Goal: Transaction & Acquisition: Purchase product/service

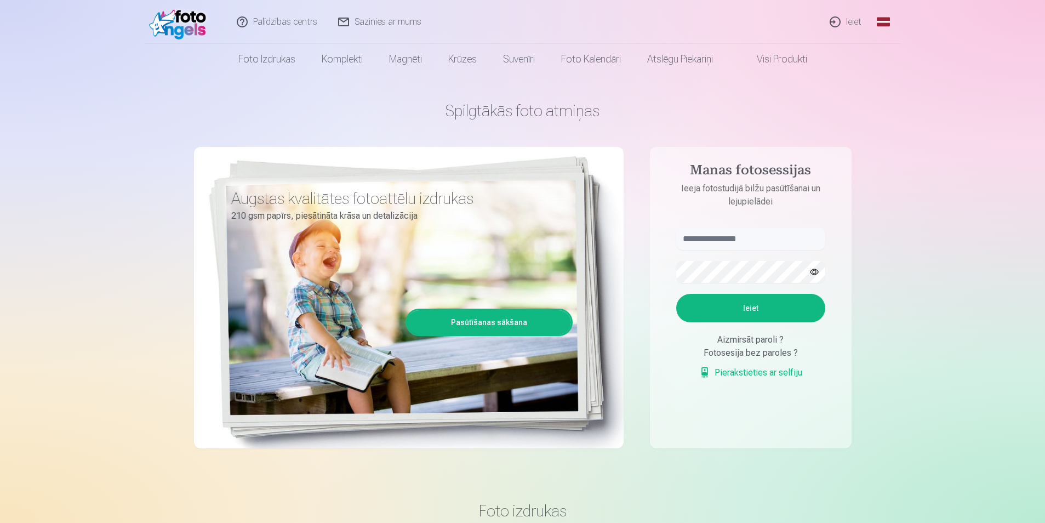
click at [835, 24] on link "Ieiet" at bounding box center [845, 22] width 53 height 44
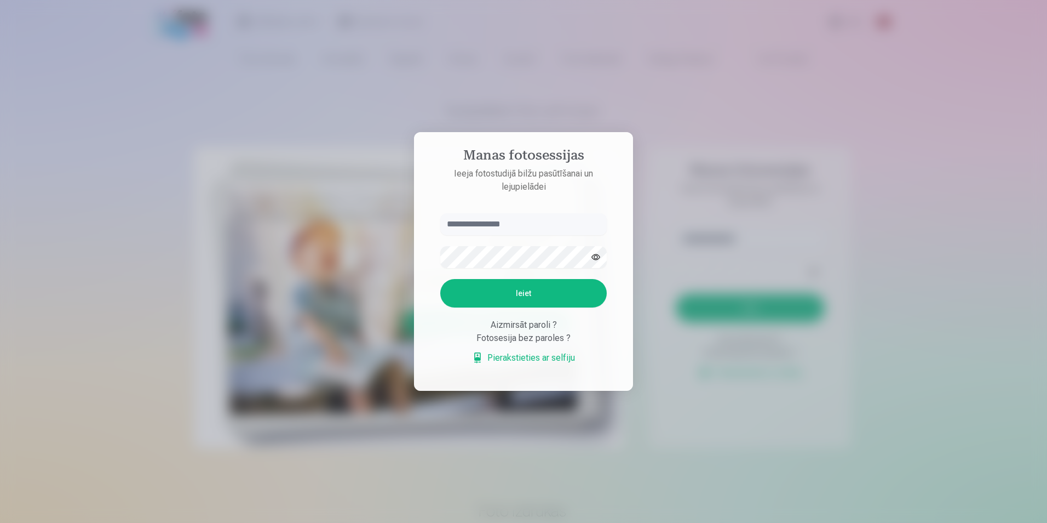
click at [514, 226] on input "text" at bounding box center [523, 224] width 167 height 22
type input "**********"
click at [517, 298] on button "Ieiet" at bounding box center [523, 293] width 167 height 28
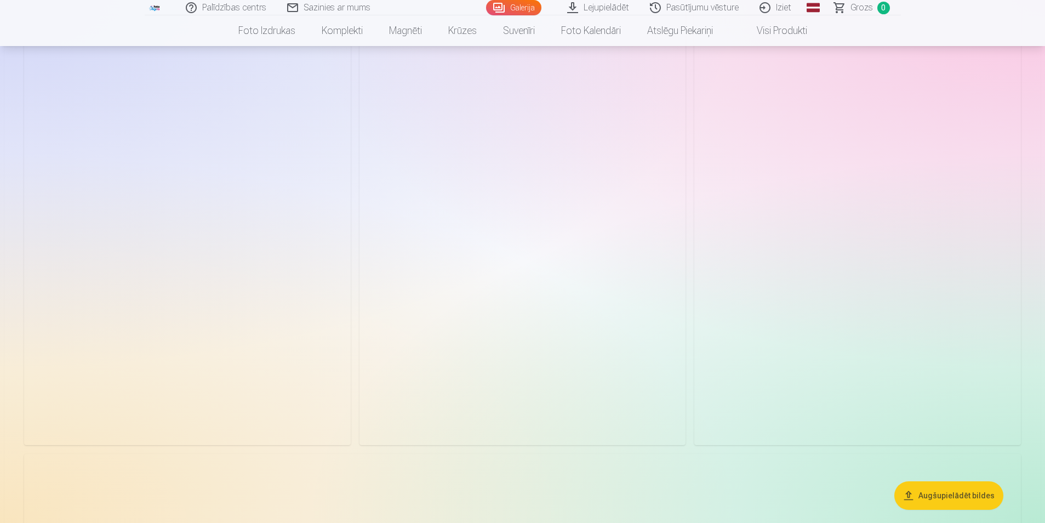
scroll to position [1917, 0]
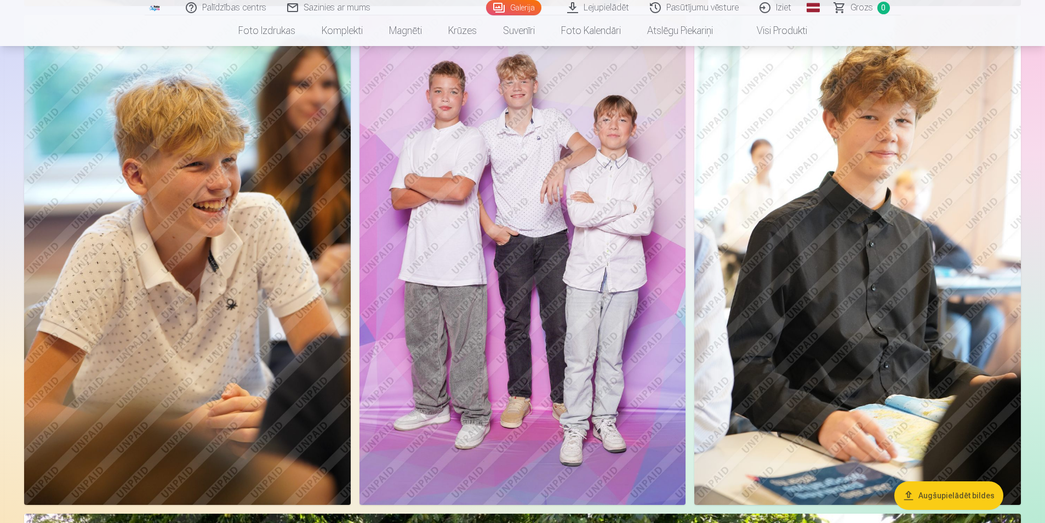
click at [568, 232] on img at bounding box center [522, 260] width 326 height 490
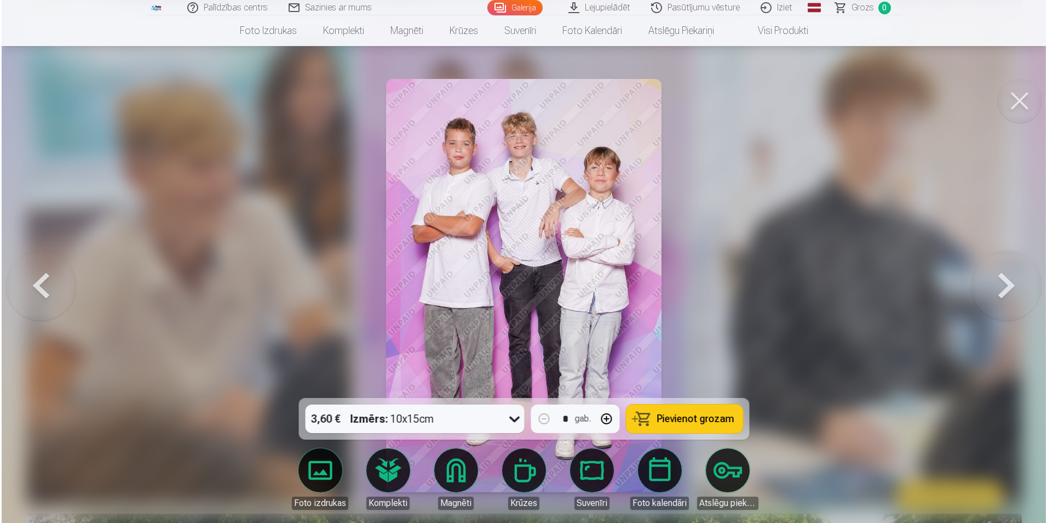
scroll to position [1921, 0]
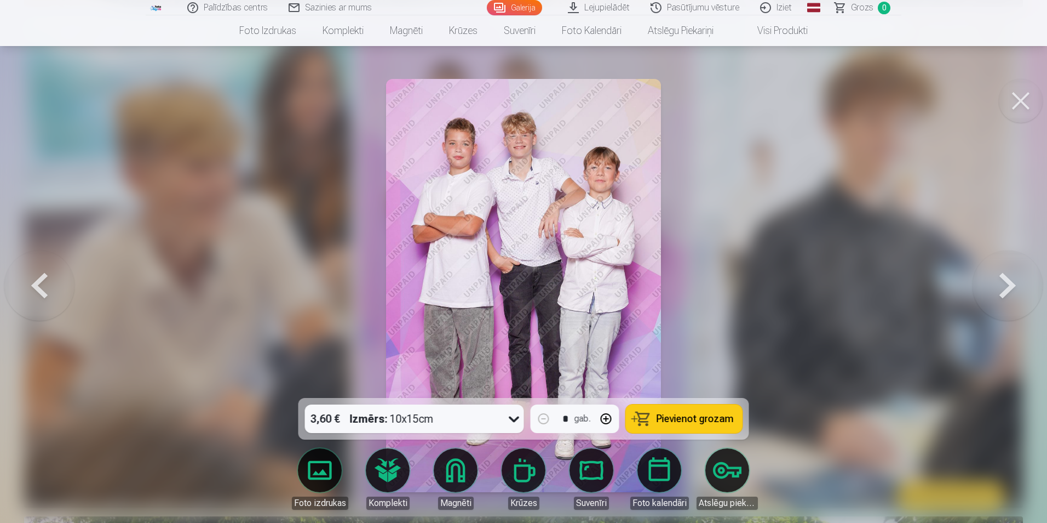
click at [699, 417] on span "Pievienot grozam" at bounding box center [695, 419] width 77 height 10
click at [251, 306] on div at bounding box center [523, 261] width 1047 height 523
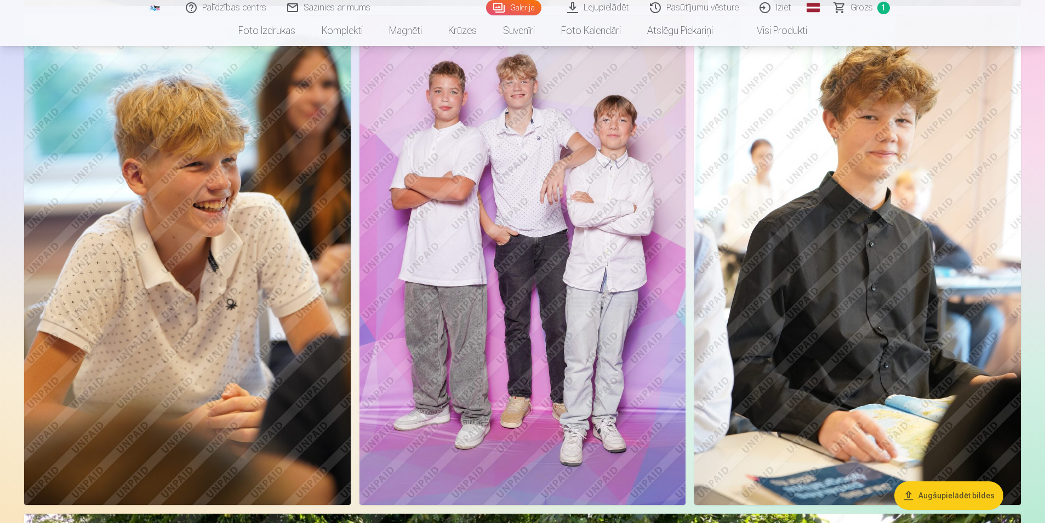
click at [247, 298] on img at bounding box center [187, 260] width 326 height 490
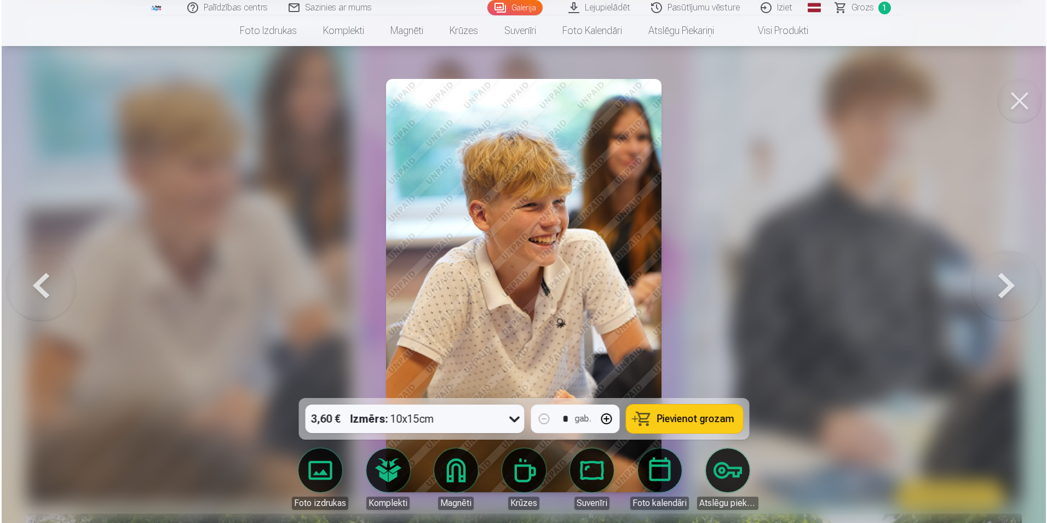
scroll to position [1921, 0]
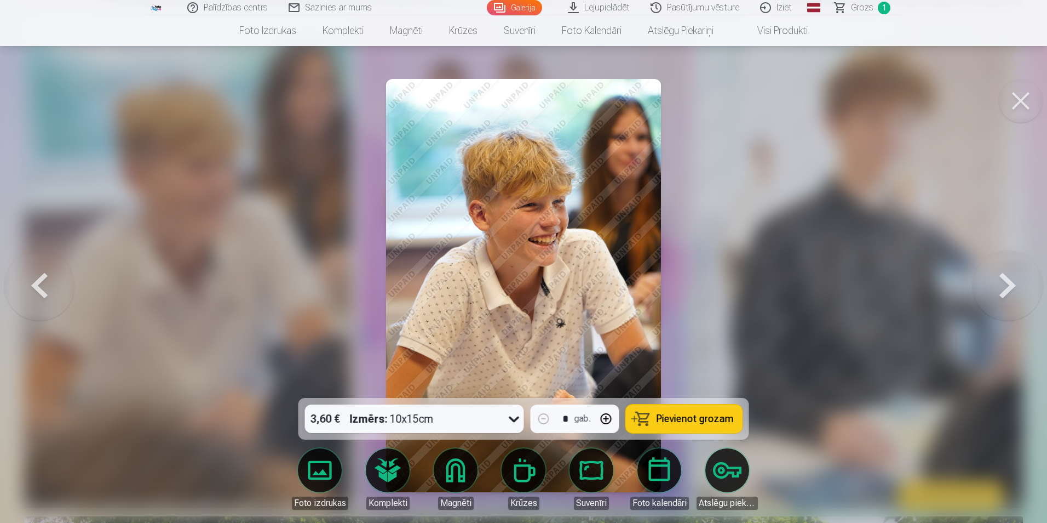
click at [699, 416] on span "Pievienot grozam" at bounding box center [695, 419] width 77 height 10
click at [156, 324] on div at bounding box center [523, 261] width 1047 height 523
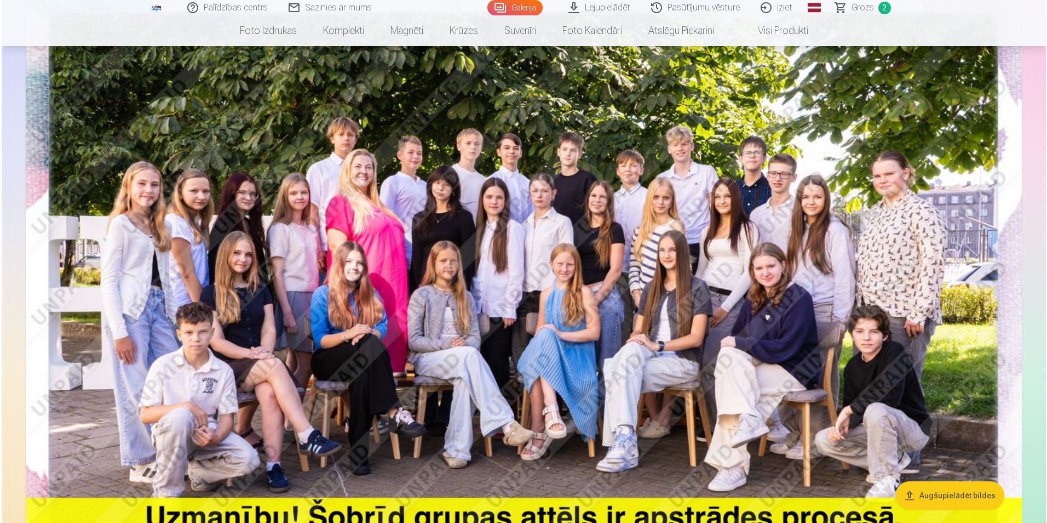
scroll to position [931, 0]
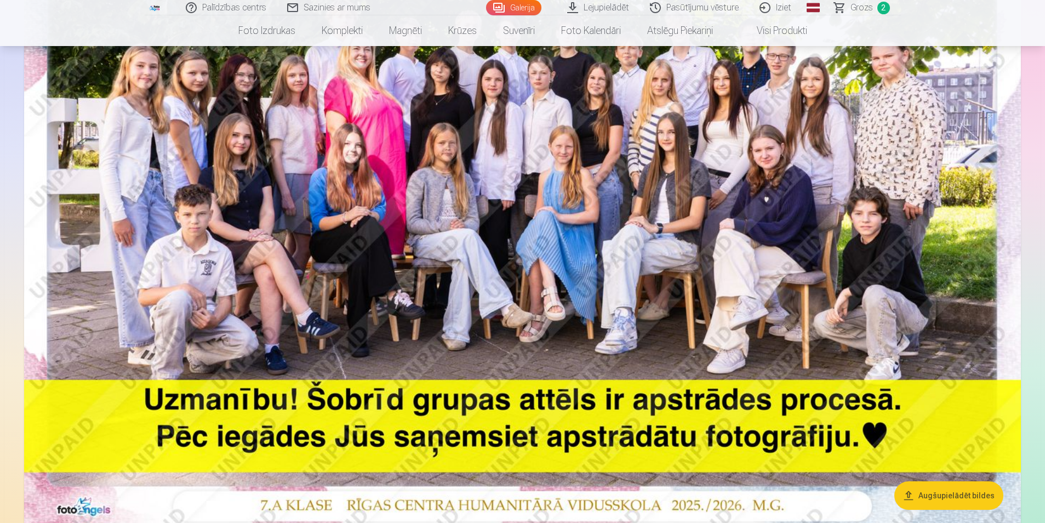
click at [467, 236] on img at bounding box center [522, 195] width 996 height 665
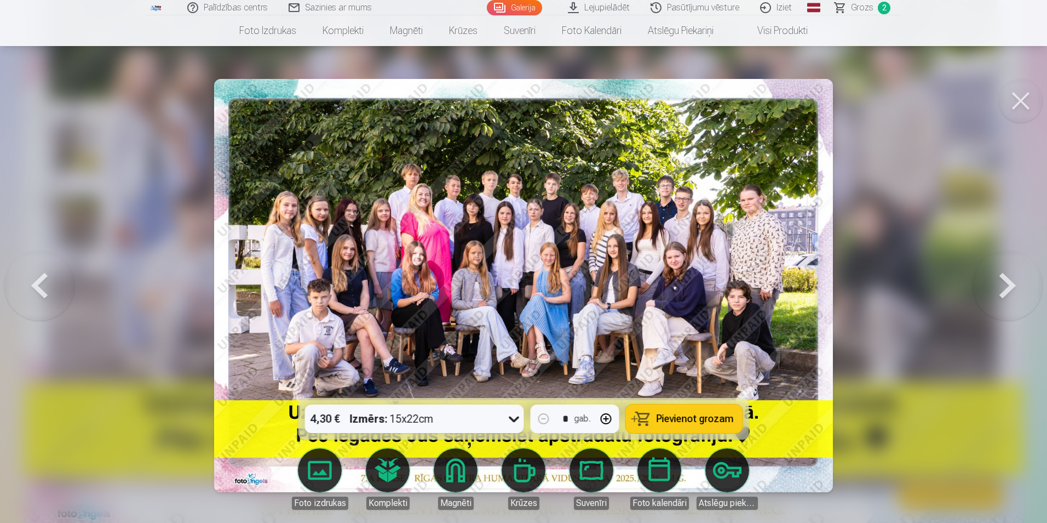
click at [699, 418] on span "Pievienot grozam" at bounding box center [695, 419] width 77 height 10
click at [131, 322] on div at bounding box center [523, 261] width 1047 height 523
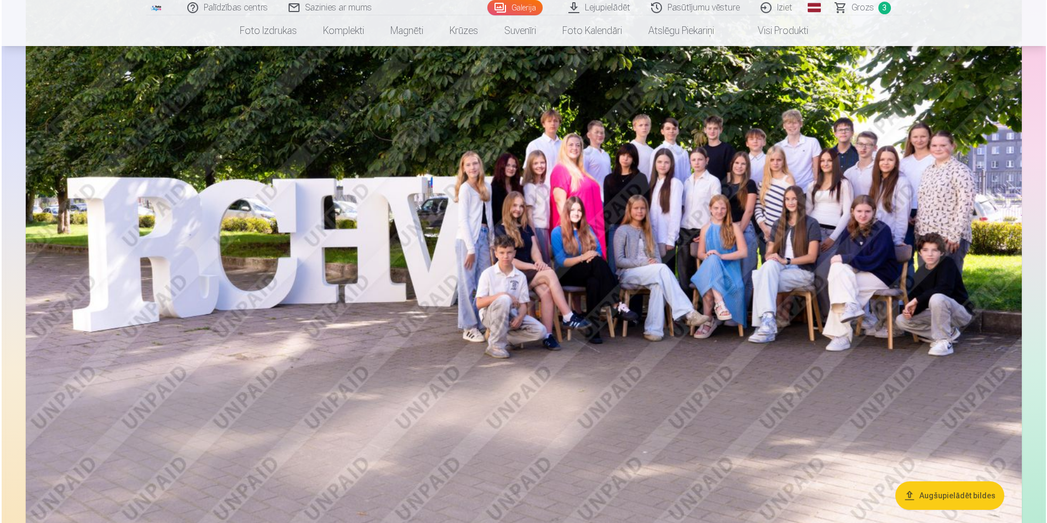
scroll to position [2628, 0]
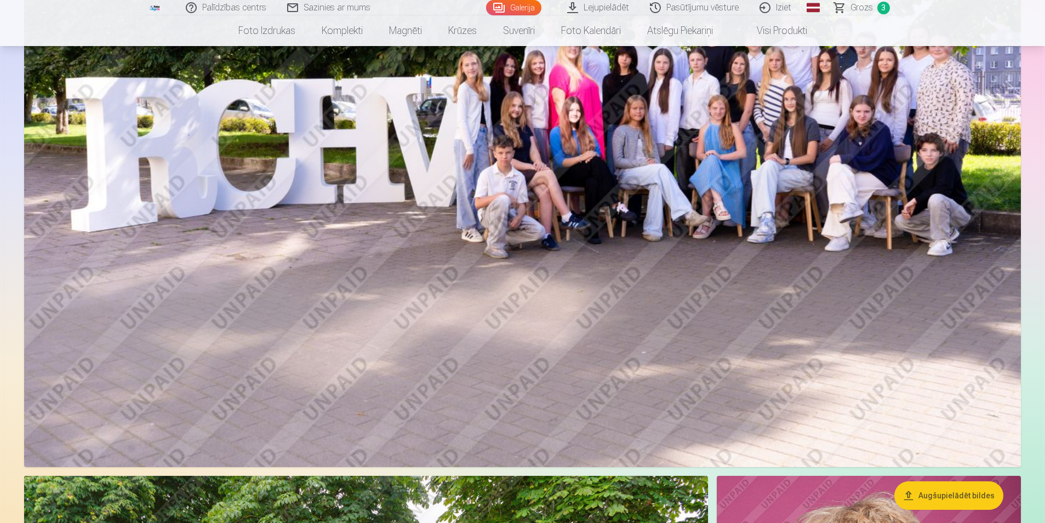
click at [507, 322] on img at bounding box center [522, 135] width 996 height 664
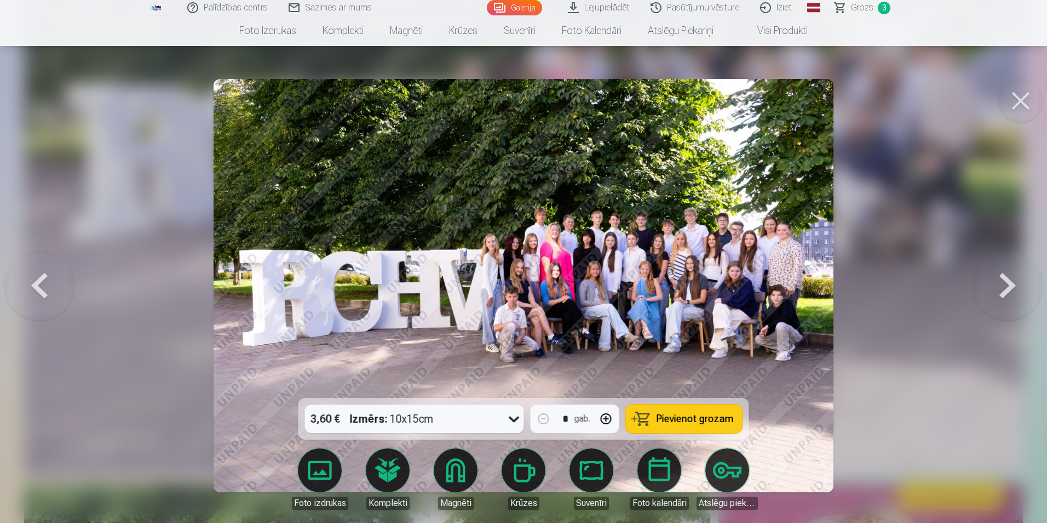
click at [691, 414] on span "Pievienot grozam" at bounding box center [695, 419] width 77 height 10
click at [146, 362] on div at bounding box center [523, 261] width 1047 height 523
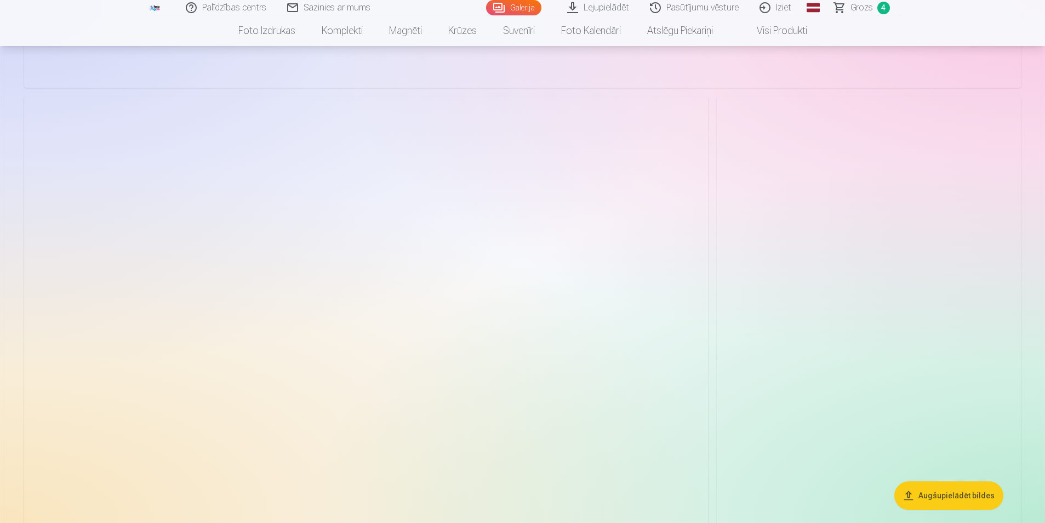
scroll to position [6346, 0]
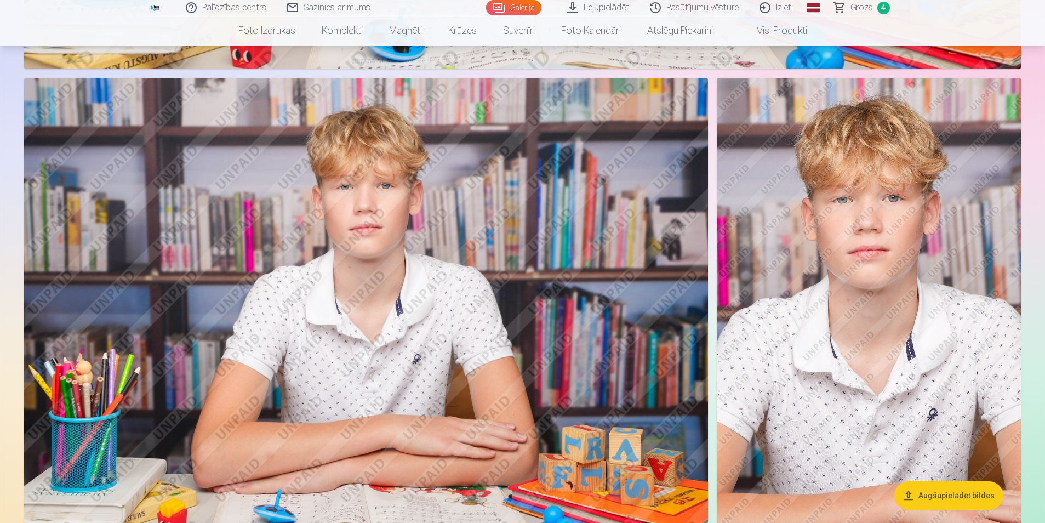
click at [881, 253] on img at bounding box center [868, 306] width 304 height 456
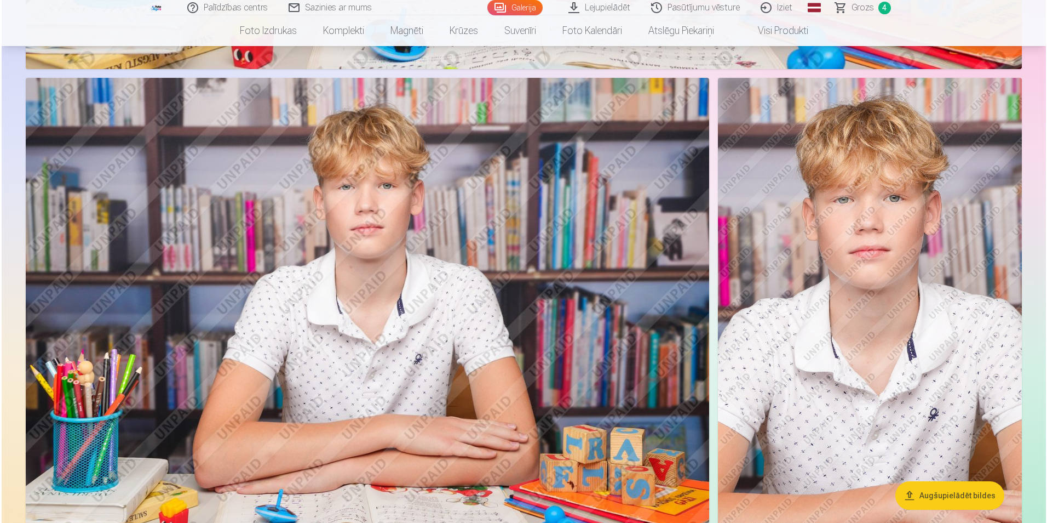
scroll to position [6361, 0]
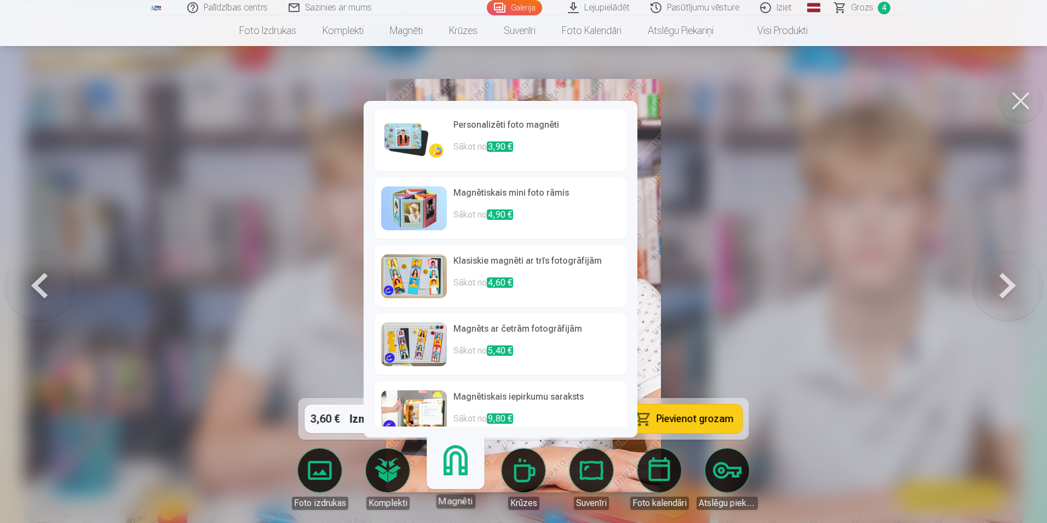
click at [449, 483] on link "Magnēti" at bounding box center [455, 473] width 67 height 67
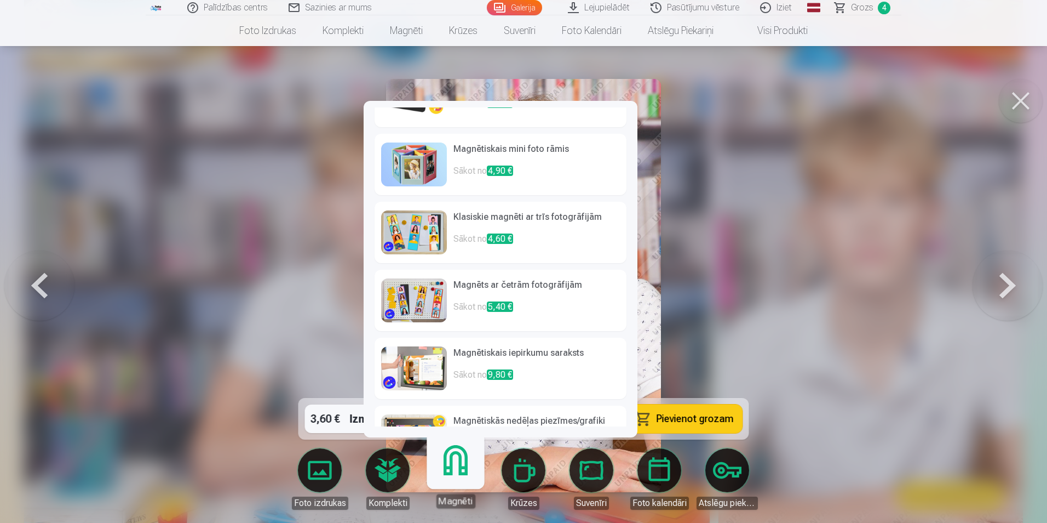
scroll to position [0, 0]
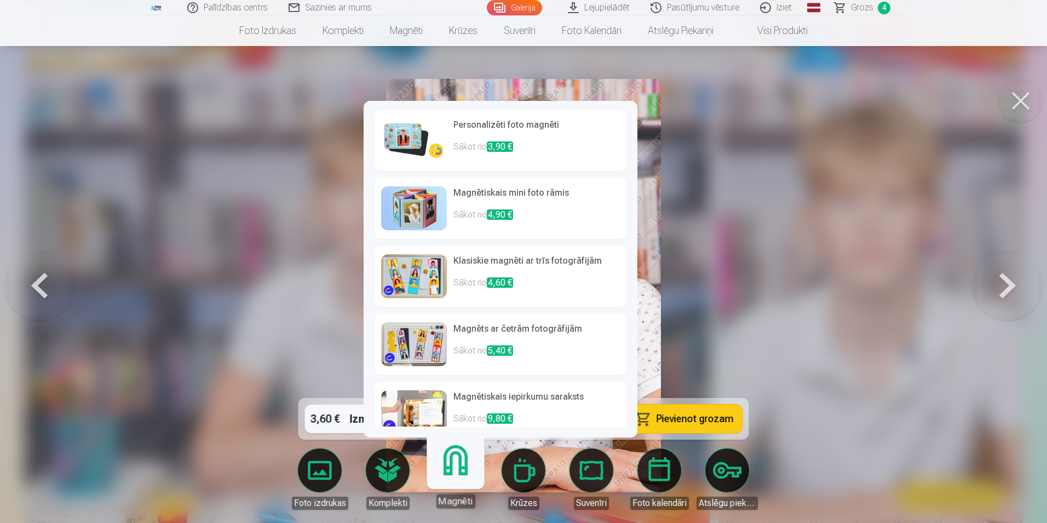
click at [474, 133] on h6 "Personalizēti foto magnēti" at bounding box center [537, 129] width 167 height 22
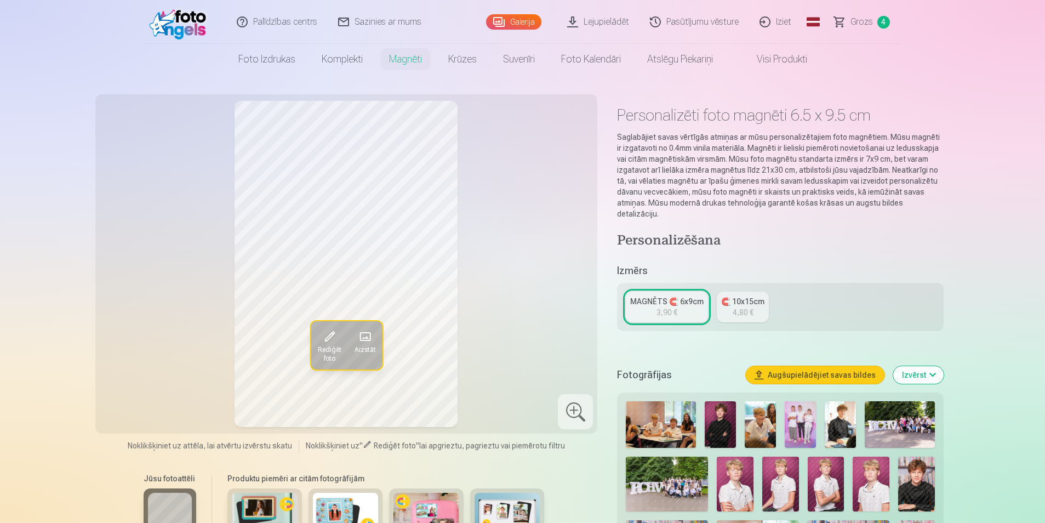
click at [645, 299] on link "MAGNĒTS 🧲 6x9cm 3,90 €" at bounding box center [667, 306] width 82 height 31
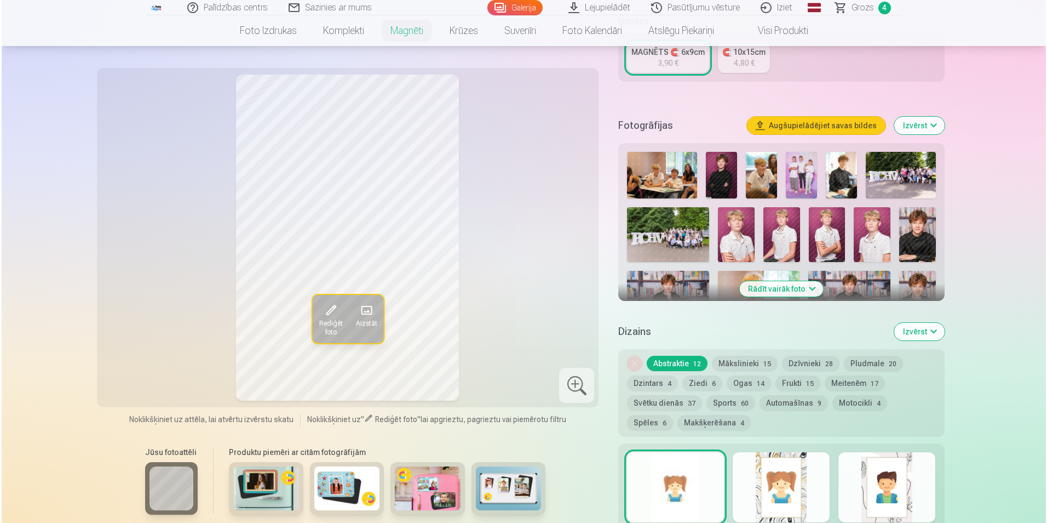
scroll to position [438, 0]
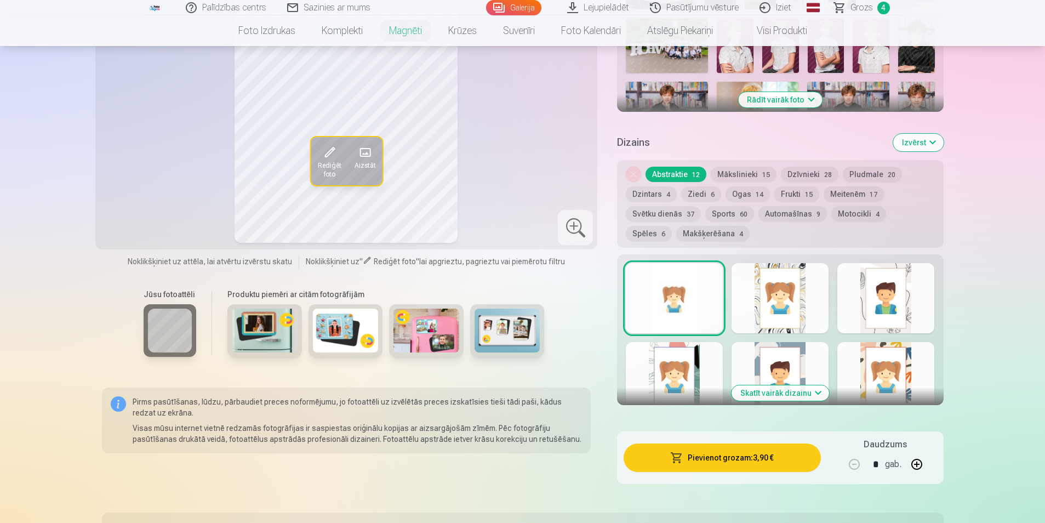
click at [921, 455] on button "button" at bounding box center [916, 464] width 26 height 26
type input "*"
click at [711, 449] on button "Pievienot grozam : 11,70 €" at bounding box center [721, 457] width 197 height 28
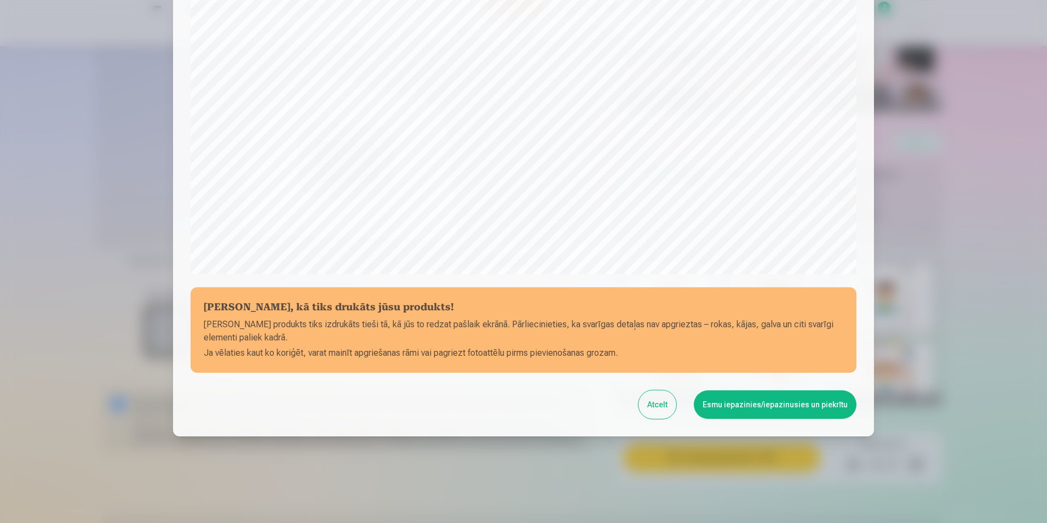
scroll to position [266, 0]
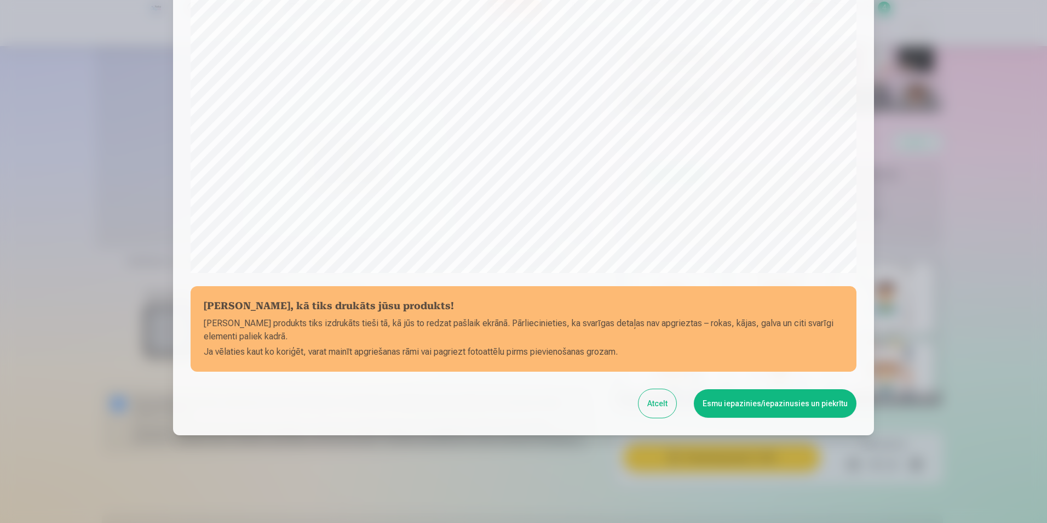
click at [742, 404] on button "Esmu iepazinies/iepazinusies un piekrītu" at bounding box center [775, 403] width 163 height 28
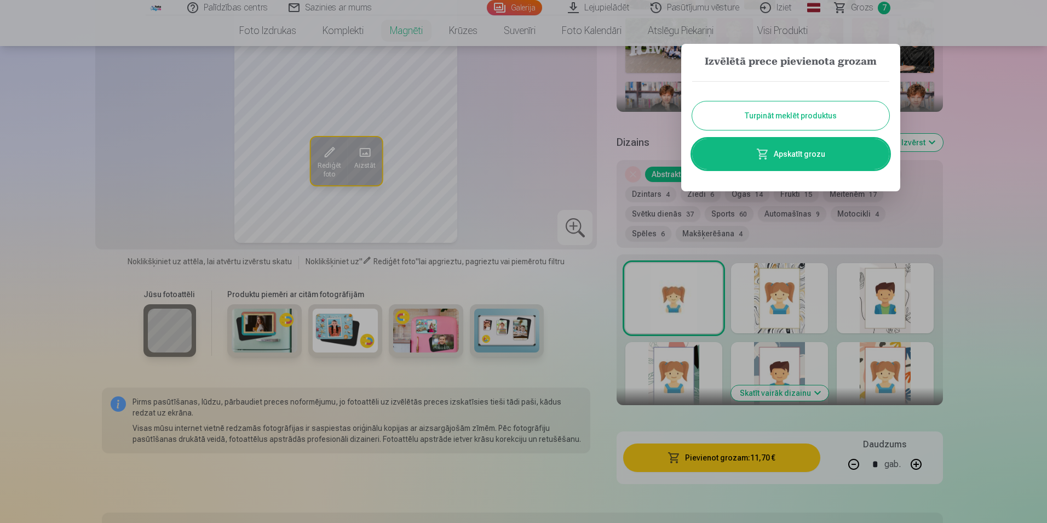
click at [792, 159] on link "Apskatīt grozu" at bounding box center [790, 154] width 197 height 31
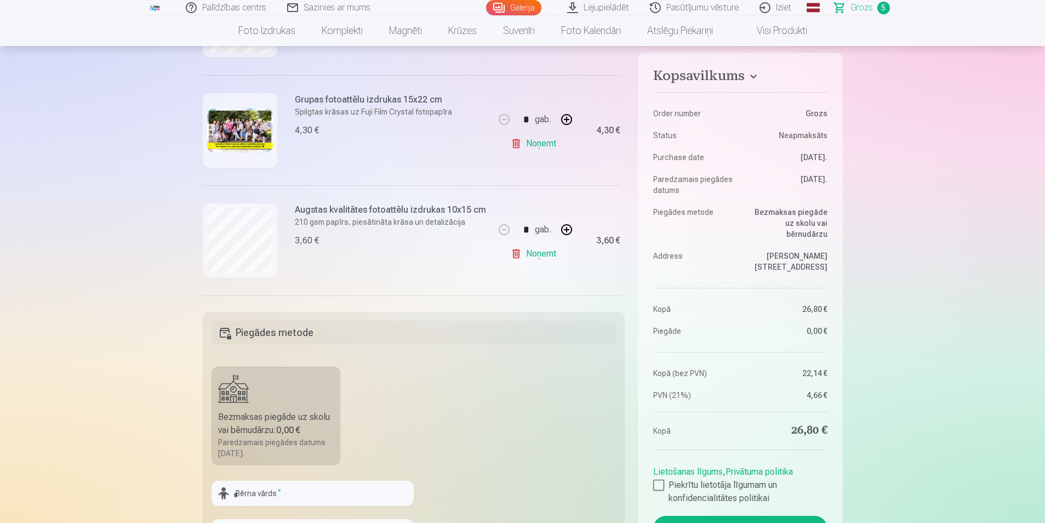
scroll to position [371, 0]
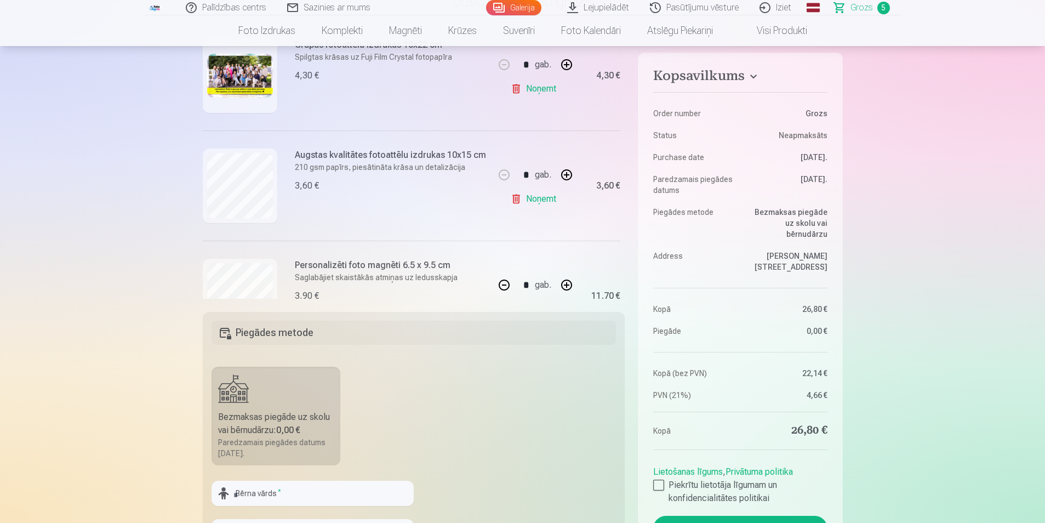
click at [515, 199] on link "Noņemt" at bounding box center [535, 199] width 50 height 22
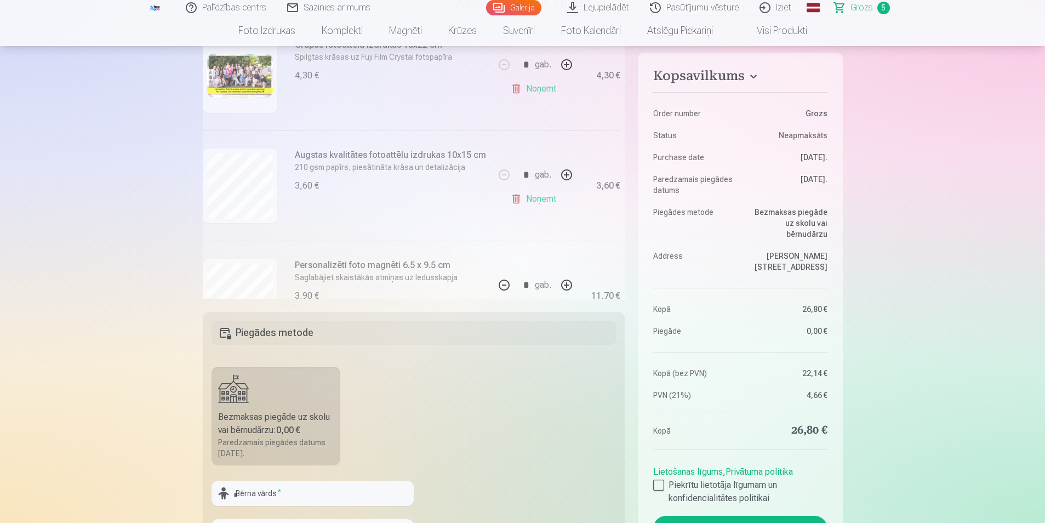
type input "*"
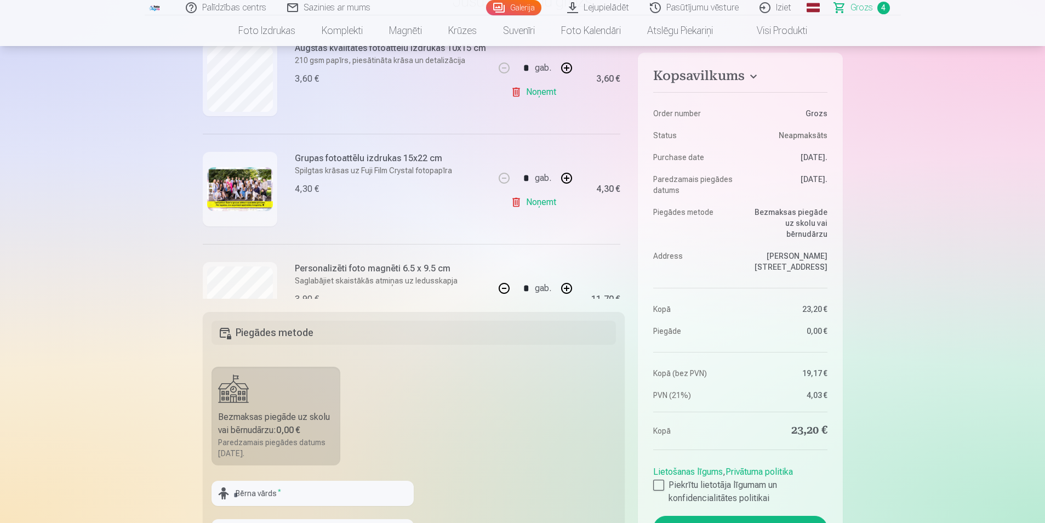
scroll to position [316, 0]
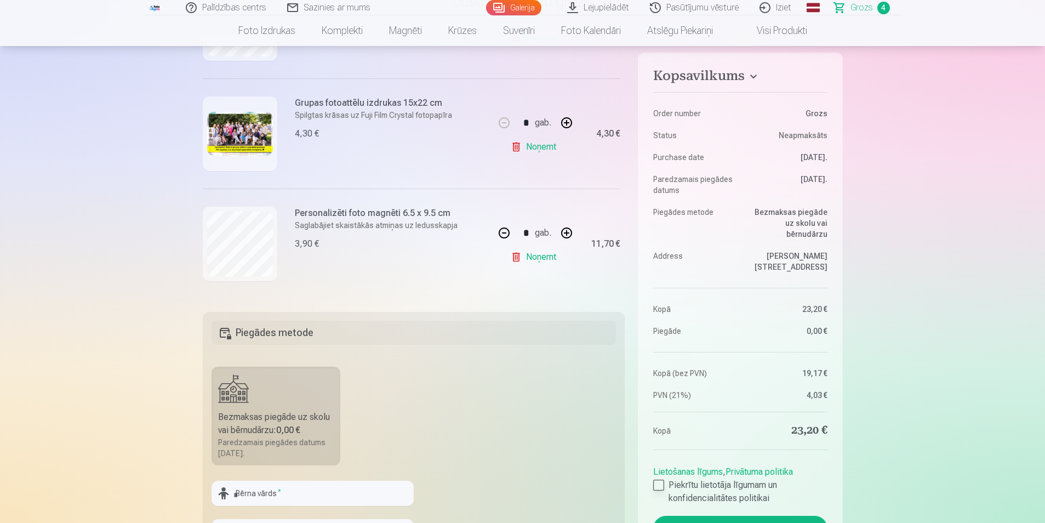
click at [660, 479] on div at bounding box center [658, 484] width 11 height 11
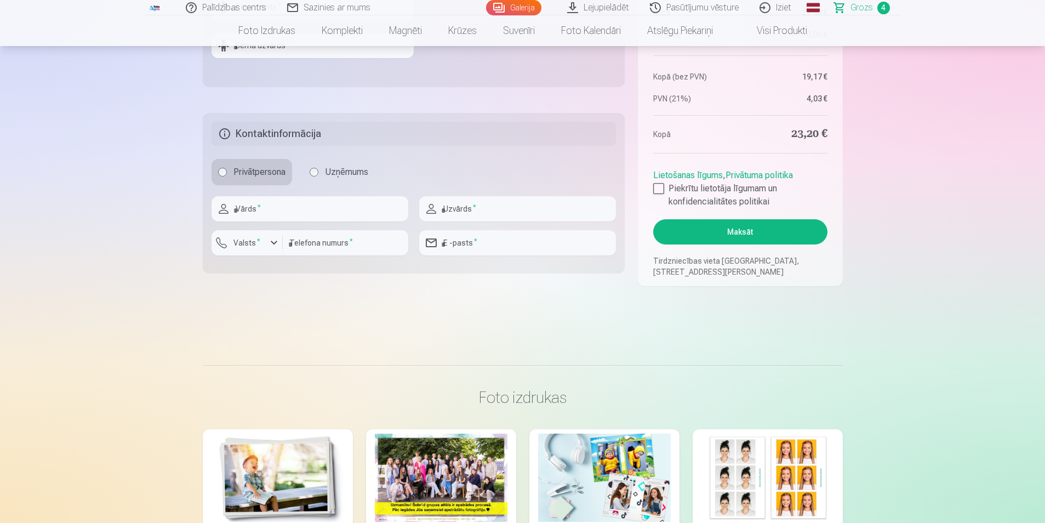
scroll to position [603, 0]
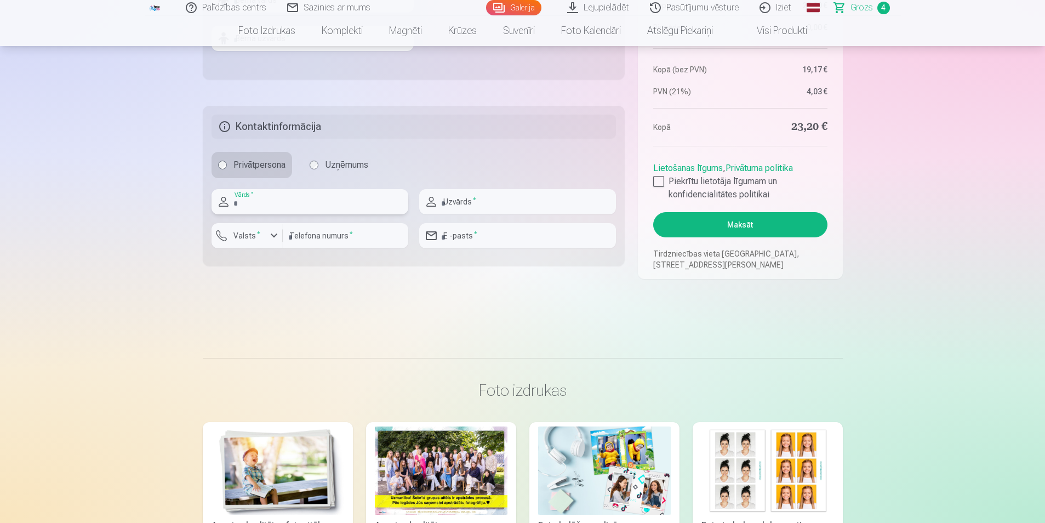
click at [303, 200] on input "text" at bounding box center [309, 201] width 197 height 25
type input "******"
type input "********"
type input "**********"
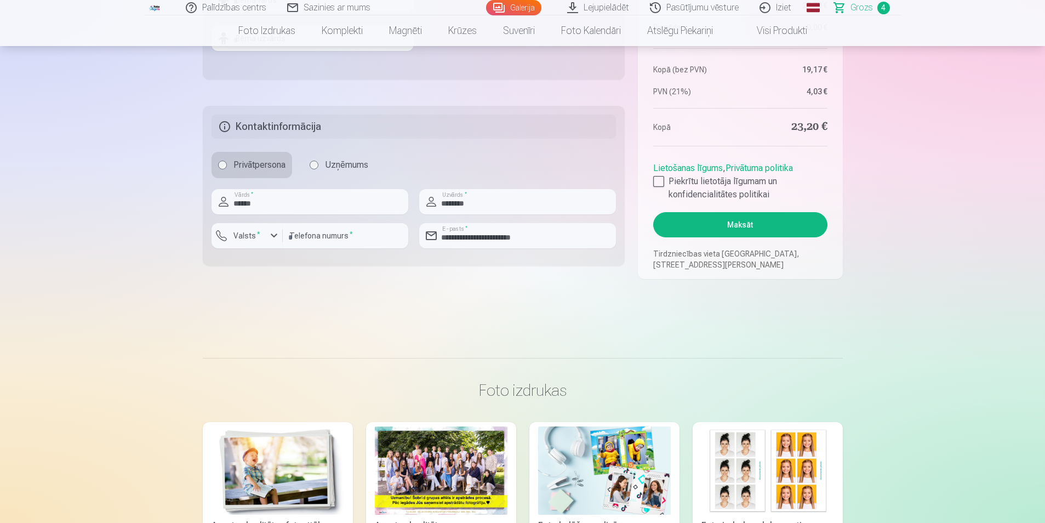
click at [729, 224] on button "Maksāt" at bounding box center [740, 224] width 174 height 25
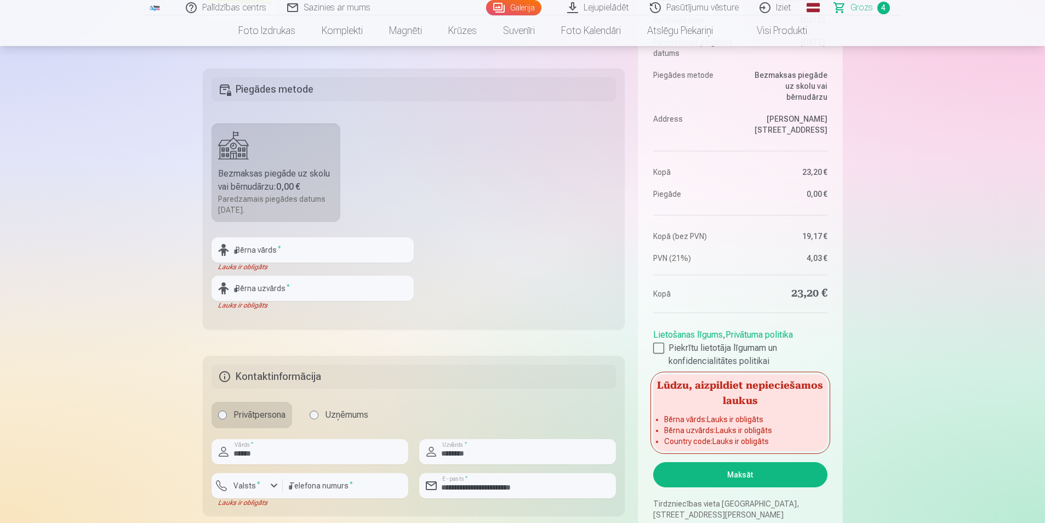
scroll to position [329, 0]
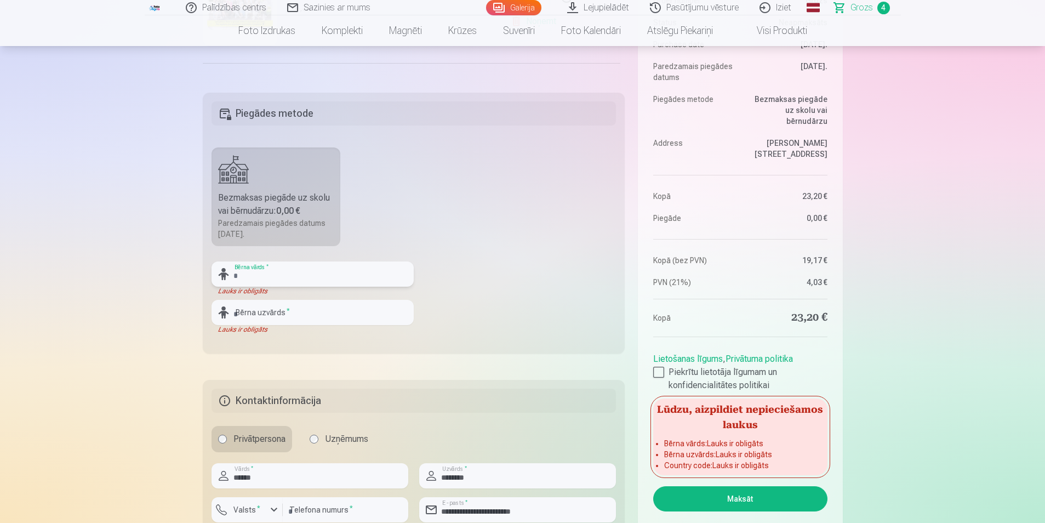
click at [258, 270] on input "text" at bounding box center [312, 273] width 202 height 25
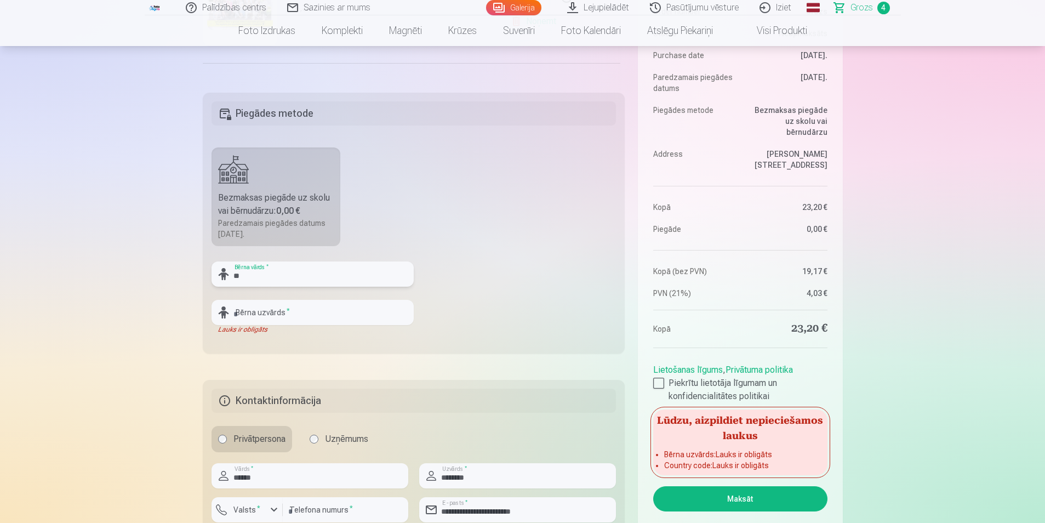
type input "*"
type input "*******"
click at [240, 314] on input "text" at bounding box center [312, 312] width 202 height 25
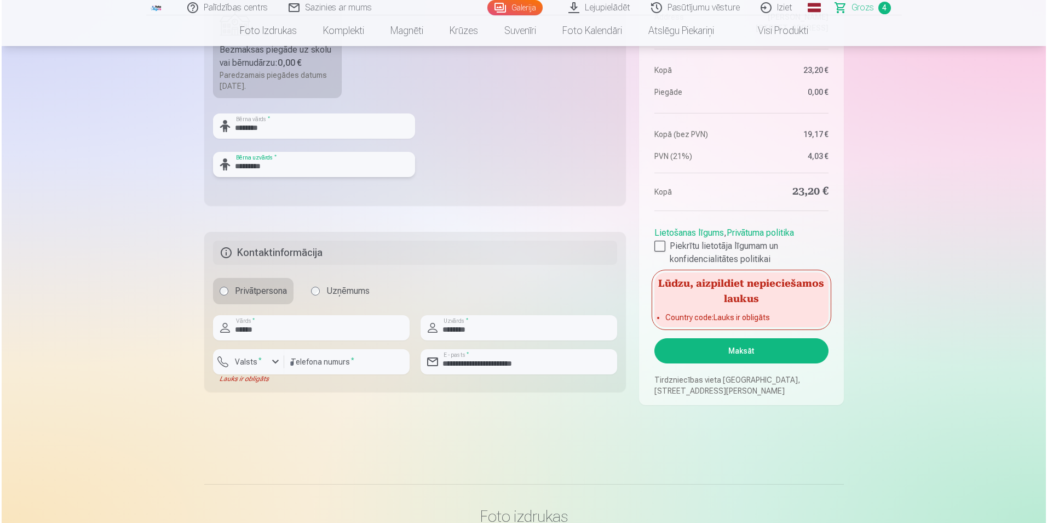
scroll to position [493, 0]
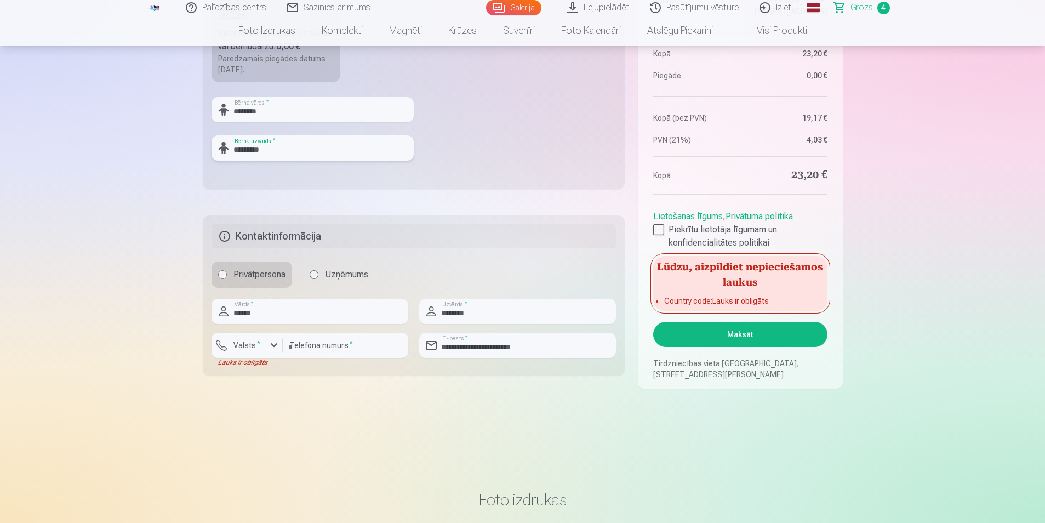
type input "*********"
click at [739, 339] on button "Maksāt" at bounding box center [740, 334] width 174 height 25
click at [272, 348] on div "button" at bounding box center [273, 345] width 13 height 13
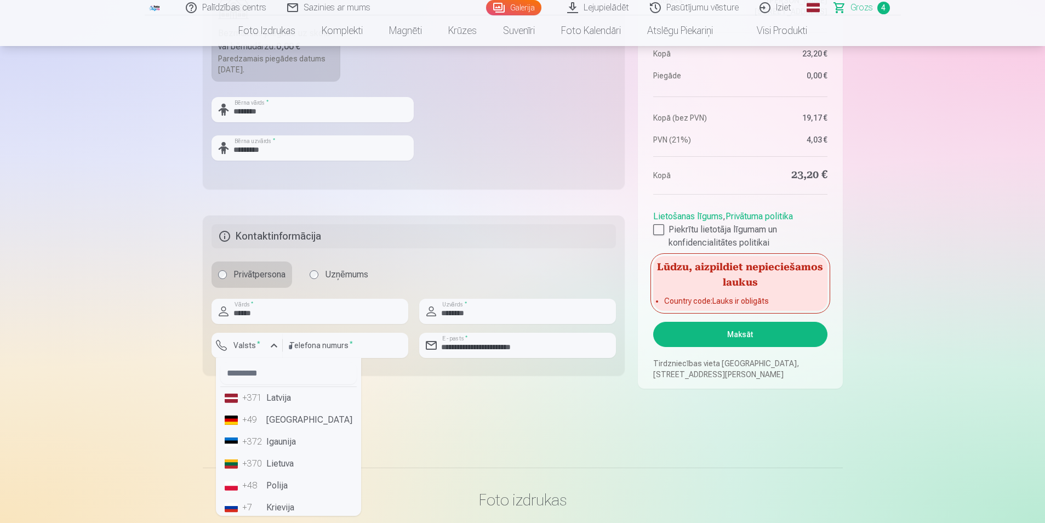
click at [261, 398] on div "+371" at bounding box center [253, 397] width 22 height 13
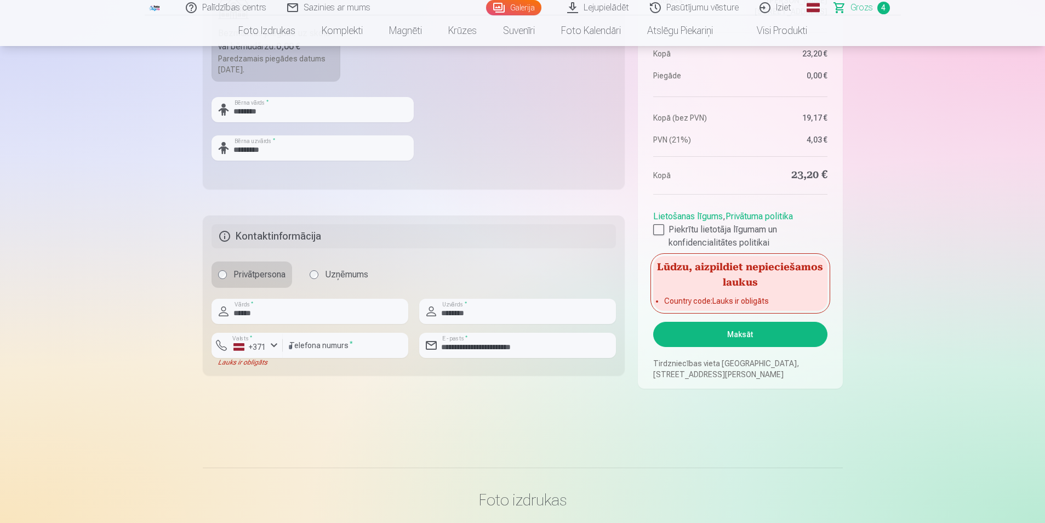
click at [714, 336] on button "Maksāt" at bounding box center [740, 334] width 174 height 25
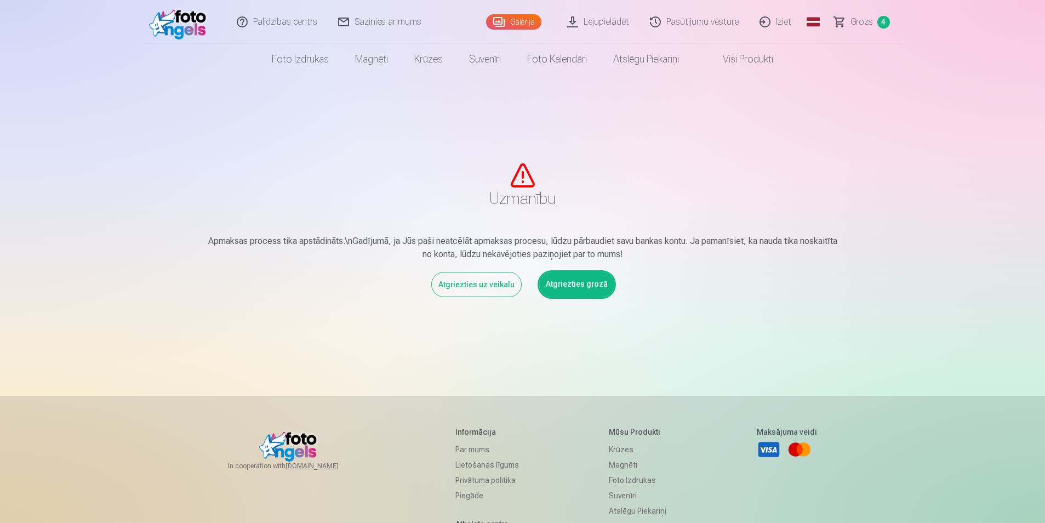
click at [577, 283] on link "Atgriezties grozā" at bounding box center [576, 284] width 75 height 25
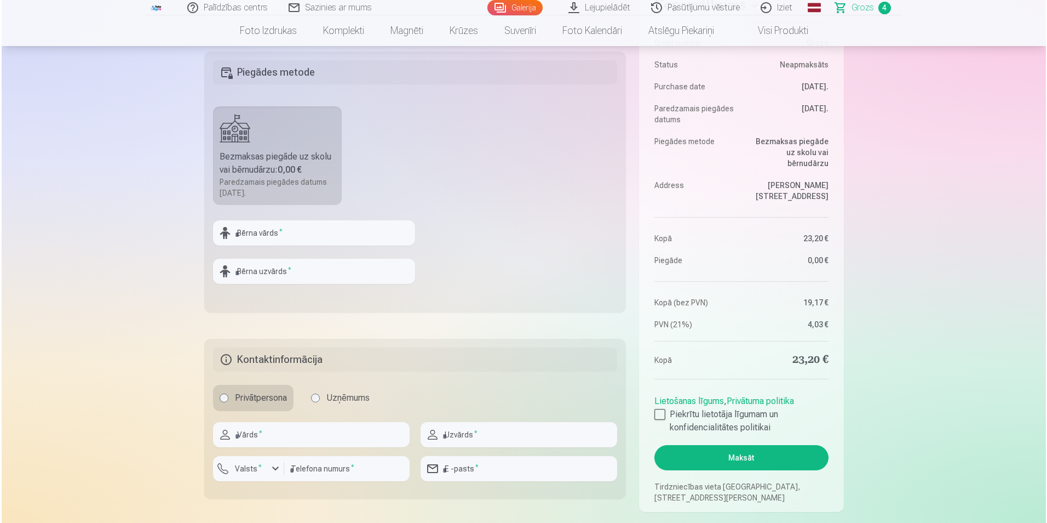
scroll to position [438, 0]
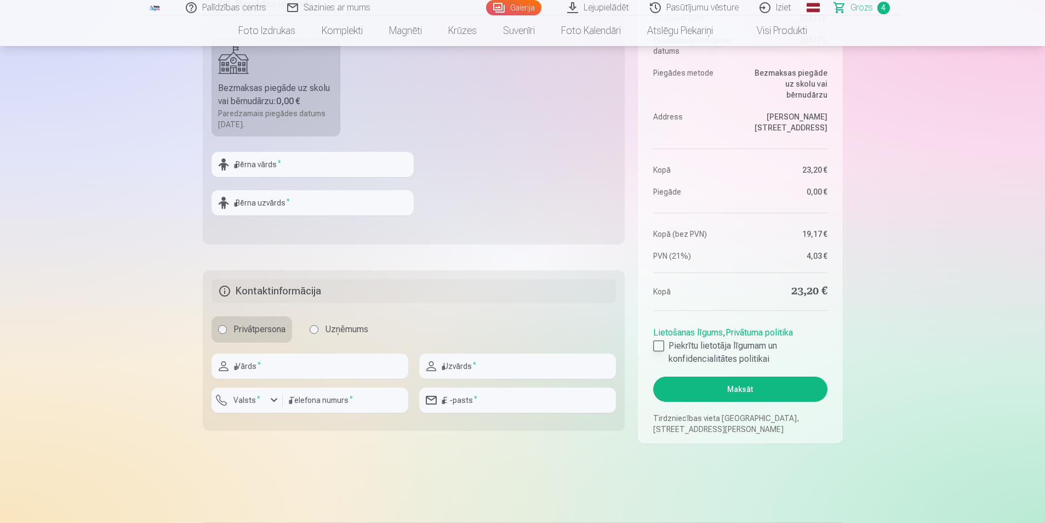
click at [661, 344] on div at bounding box center [658, 345] width 11 height 11
click at [276, 167] on input "text" at bounding box center [312, 164] width 202 height 25
type input "*******"
type input "*********"
click at [274, 372] on input "text" at bounding box center [309, 365] width 197 height 25
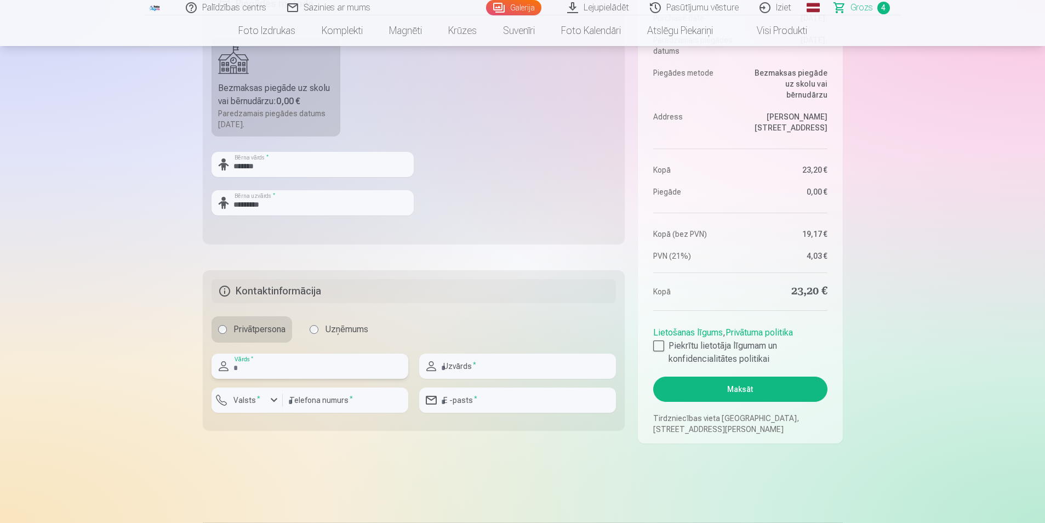
type input "******"
type input "********"
type input "**********"
click at [277, 400] on div "button" at bounding box center [273, 399] width 13 height 13
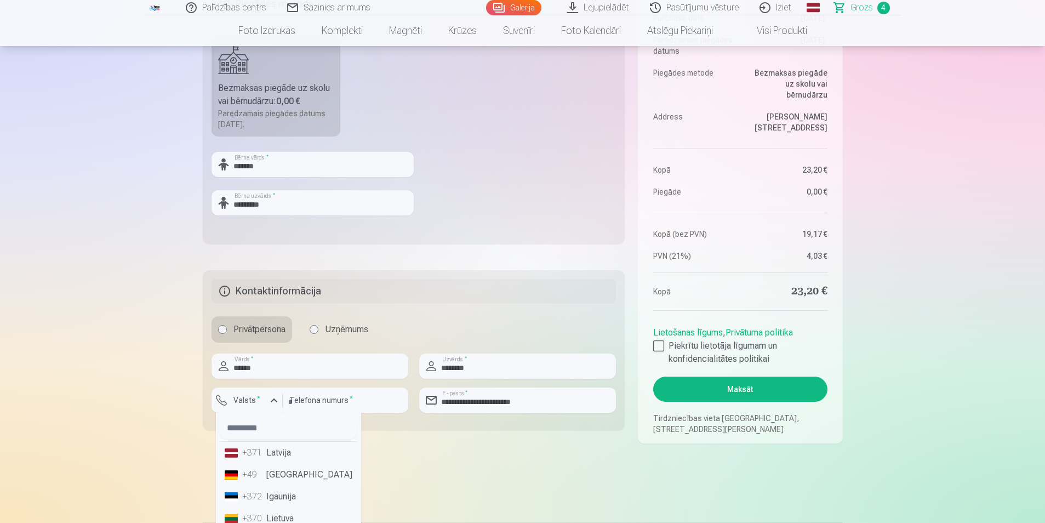
click at [272, 460] on li "+371 Latvija" at bounding box center [288, 452] width 136 height 22
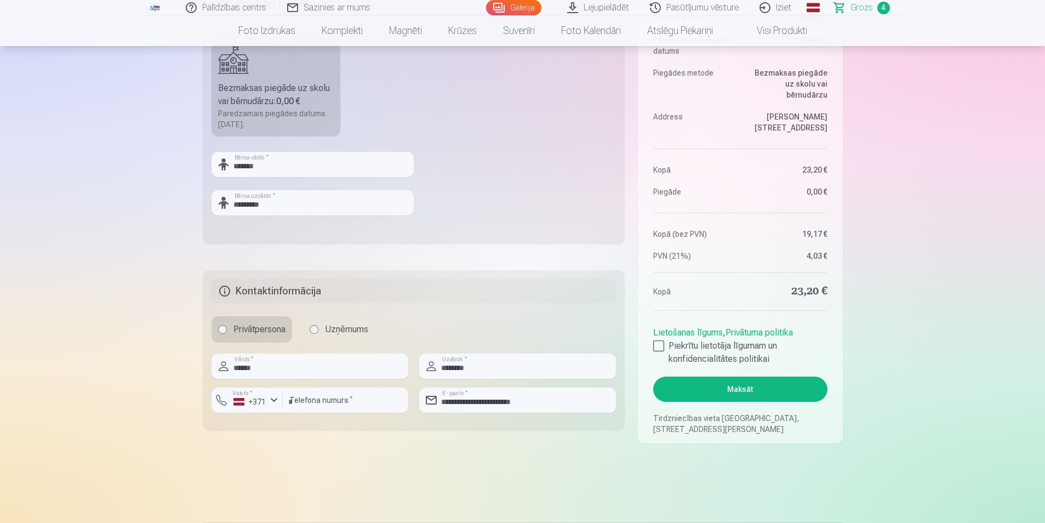
click at [750, 389] on button "Maksāt" at bounding box center [740, 388] width 174 height 25
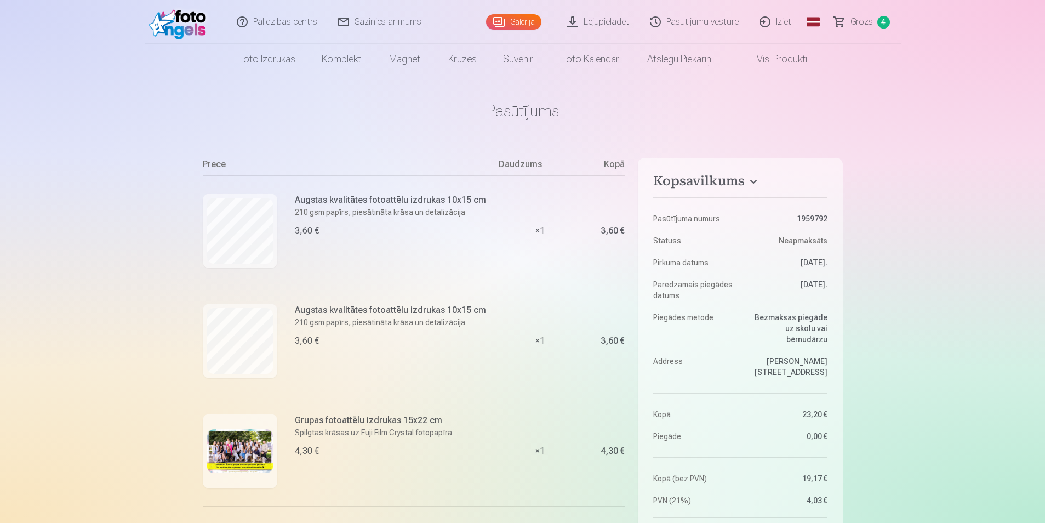
click at [773, 24] on link "Iziet" at bounding box center [775, 22] width 53 height 44
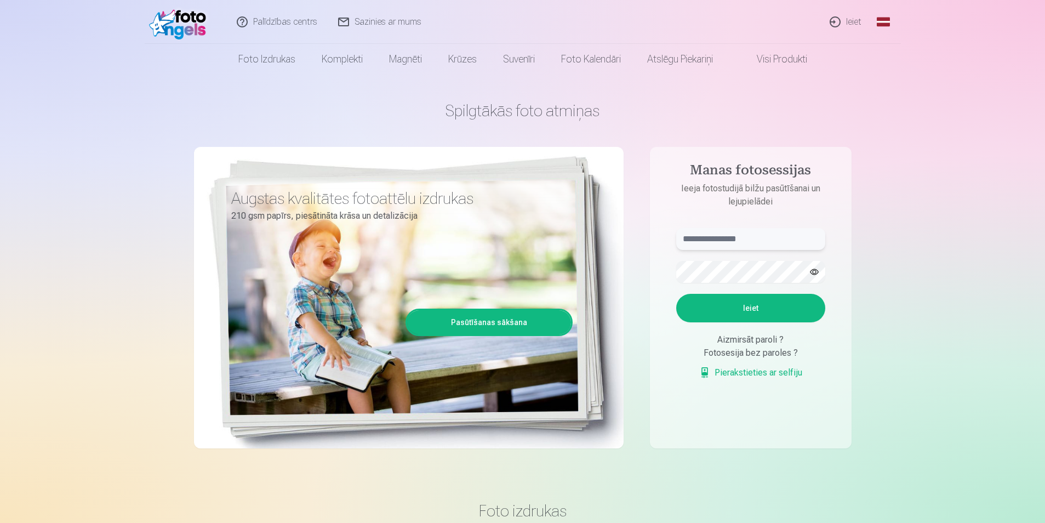
type input "**********"
click at [169, 22] on img at bounding box center [180, 21] width 63 height 35
